Goal: Communication & Community: Connect with others

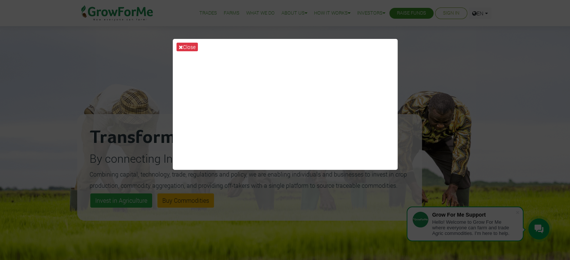
click at [440, 115] on div "Close" at bounding box center [285, 130] width 570 height 260
click at [186, 46] on button "Close" at bounding box center [186, 47] width 21 height 9
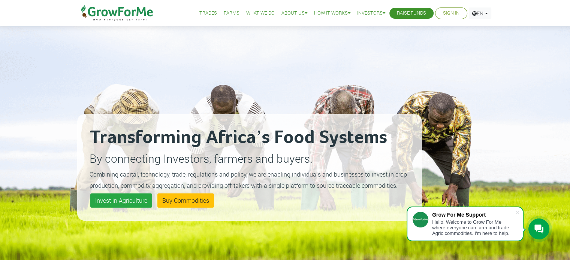
click at [445, 13] on link "Sign In" at bounding box center [451, 13] width 16 height 8
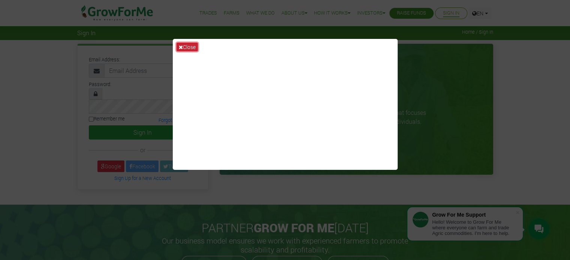
click at [181, 49] on icon at bounding box center [181, 47] width 4 height 5
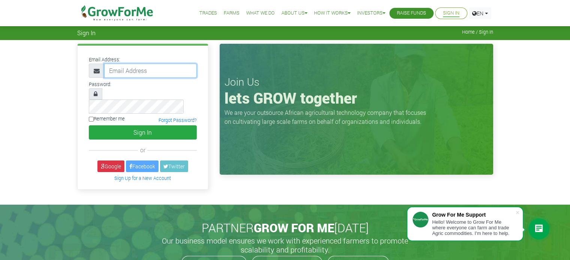
click at [132, 76] on input "email" at bounding box center [150, 71] width 93 height 14
type input "kobbyjr@yahoo.com"
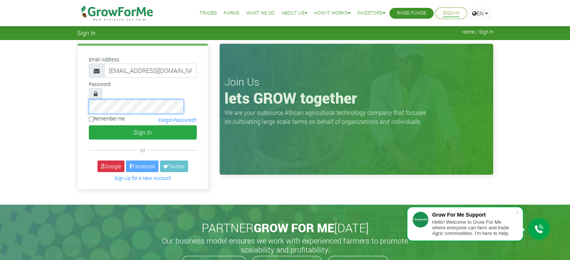
click at [89, 126] on button "Sign In" at bounding box center [143, 133] width 108 height 14
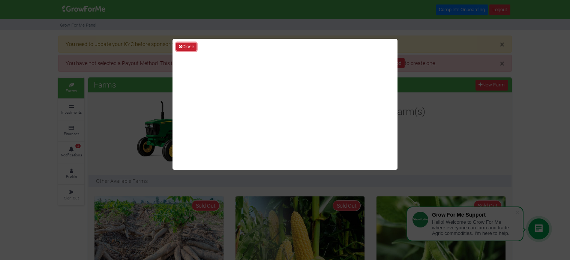
click at [187, 48] on button "Close" at bounding box center [186, 47] width 20 height 8
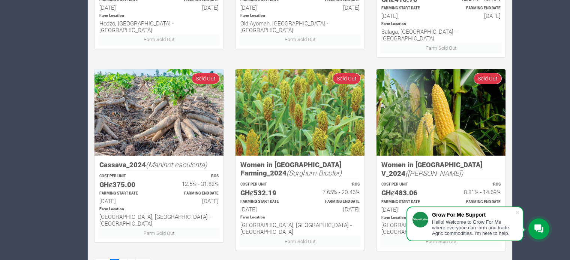
scroll to position [520, 0]
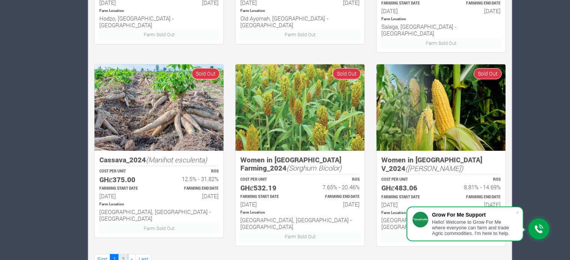
click at [119, 254] on link "2" at bounding box center [122, 259] width 9 height 11
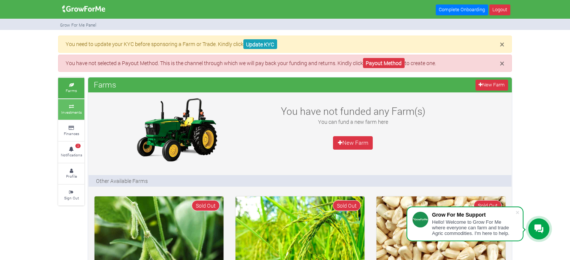
click at [71, 111] on small "Investments" at bounding box center [71, 112] width 21 height 5
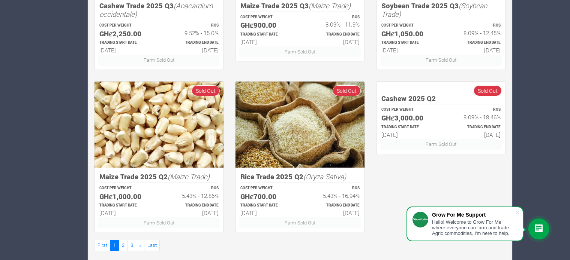
scroll to position [464, 0]
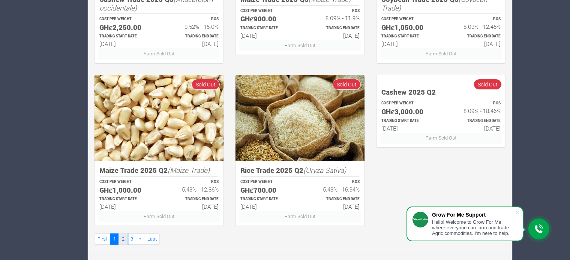
click at [123, 236] on link "2" at bounding box center [122, 239] width 9 height 11
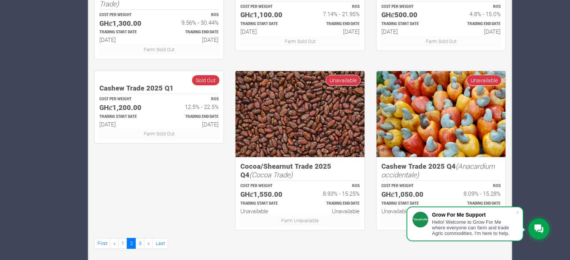
scroll to position [473, 0]
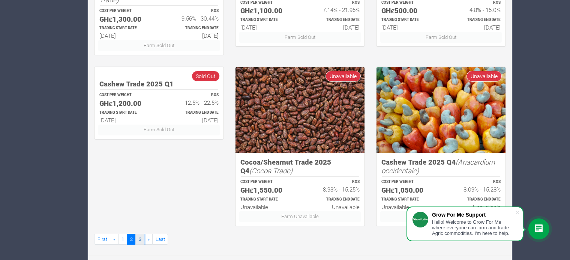
click at [139, 239] on link "3" at bounding box center [139, 239] width 9 height 11
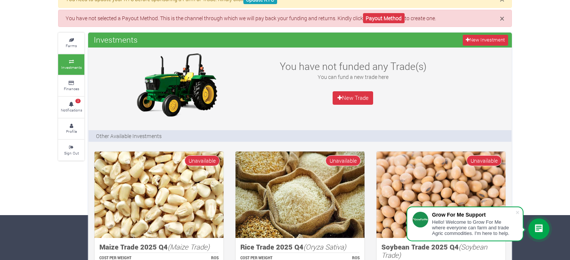
scroll to position [46, 0]
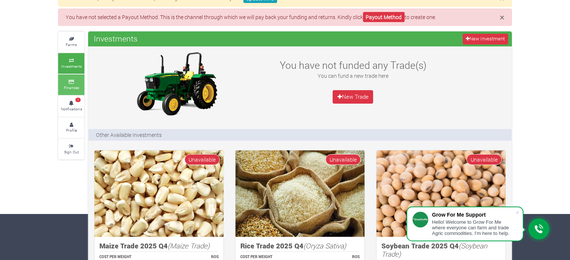
click at [76, 87] on small "Finances" at bounding box center [71, 87] width 15 height 5
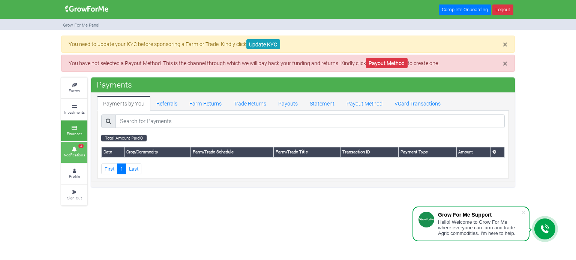
click at [73, 149] on icon at bounding box center [74, 150] width 22 height 4
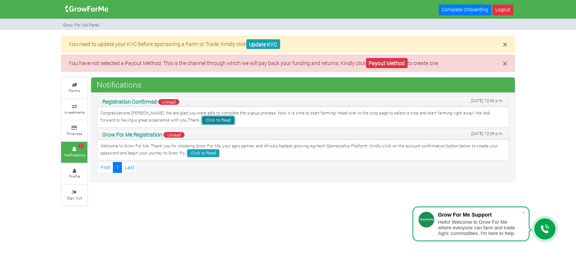
click at [202, 119] on link "Click to Read" at bounding box center [218, 121] width 32 height 8
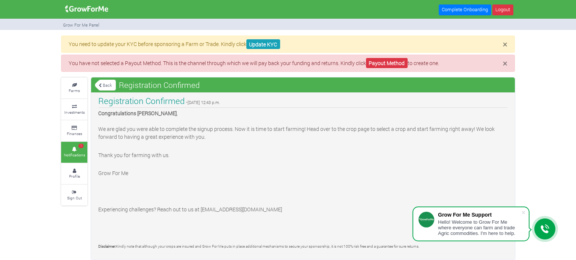
click at [106, 82] on link "Back" at bounding box center [105, 85] width 21 height 12
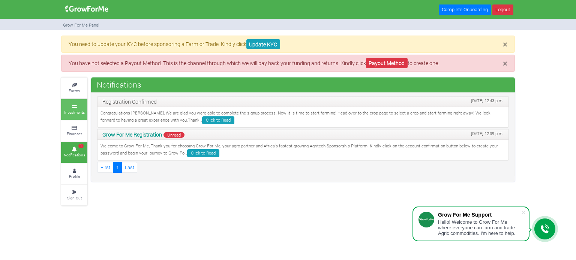
click at [76, 107] on icon at bounding box center [74, 107] width 22 height 4
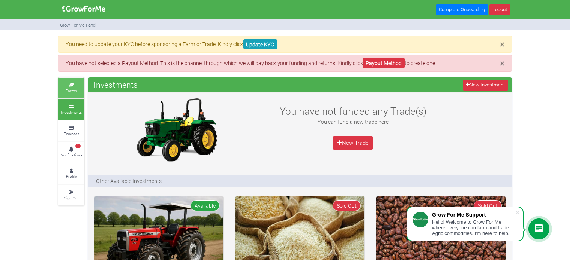
click at [69, 85] on icon at bounding box center [71, 86] width 22 height 4
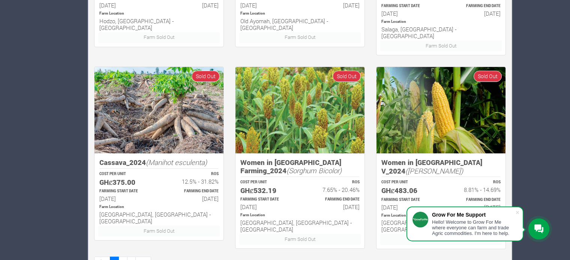
scroll to position [520, 0]
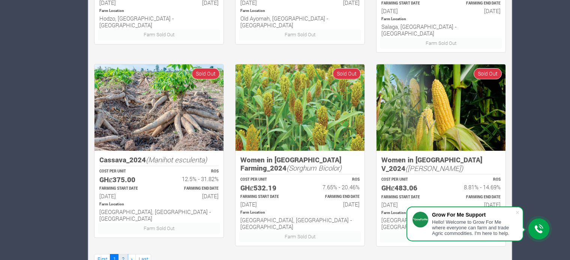
click at [124, 254] on link "2" at bounding box center [122, 259] width 9 height 11
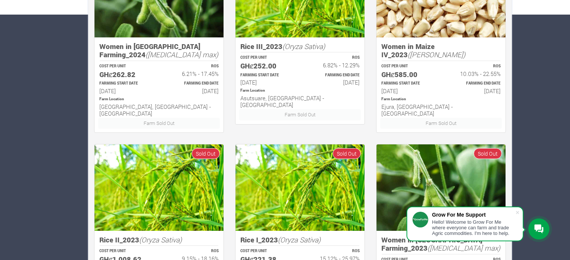
scroll to position [297, 0]
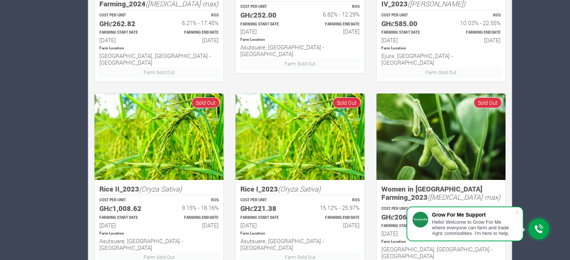
click at [534, 229] on icon at bounding box center [538, 229] width 9 height 9
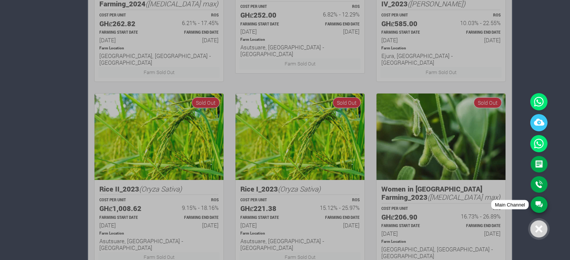
click at [535, 203] on link "Main Channel" at bounding box center [538, 205] width 17 height 16
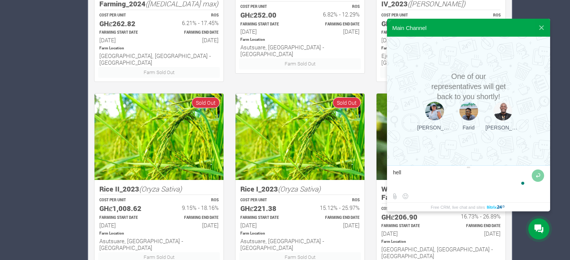
type textarea "hello"
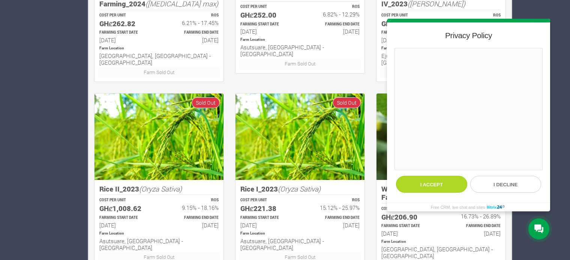
click at [438, 183] on button "I accept" at bounding box center [431, 184] width 71 height 17
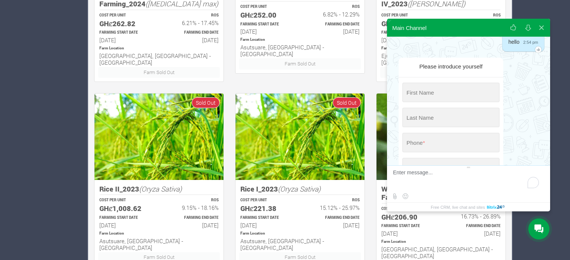
scroll to position [27, 0]
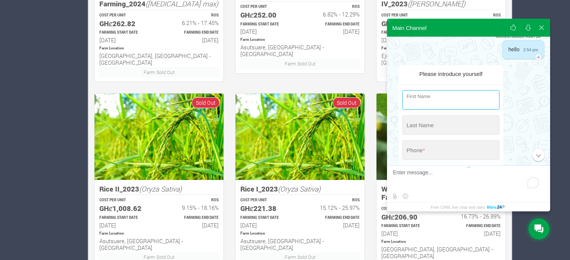
click at [450, 99] on input "string" at bounding box center [450, 99] width 97 height 19
type input "[PERSON_NAME]"
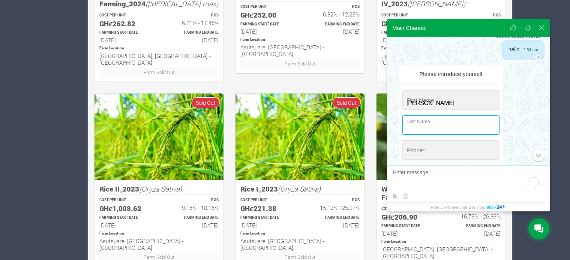
type input "[PERSON_NAME]"
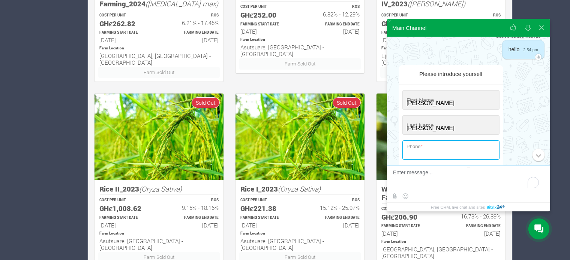
type input "[PHONE_NUMBER]"
type input "[EMAIL_ADDRESS][DOMAIN_NAME]"
click at [462, 152] on input "[PHONE_NUMBER]" at bounding box center [450, 150] width 97 height 19
type input "+"
type input "+0 (5"
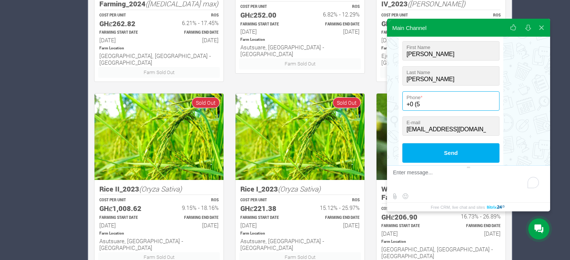
scroll to position [76, 0]
